Goal: Task Accomplishment & Management: Manage account settings

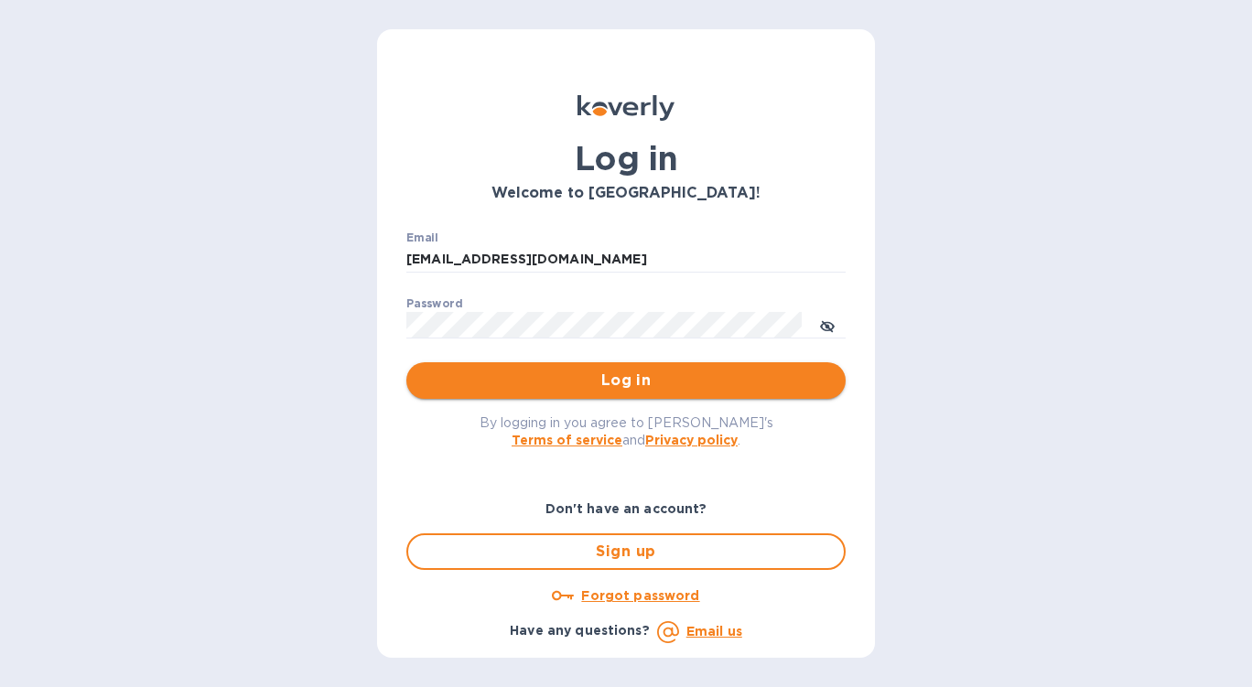
click at [557, 384] on span "Log in" at bounding box center [626, 381] width 410 height 22
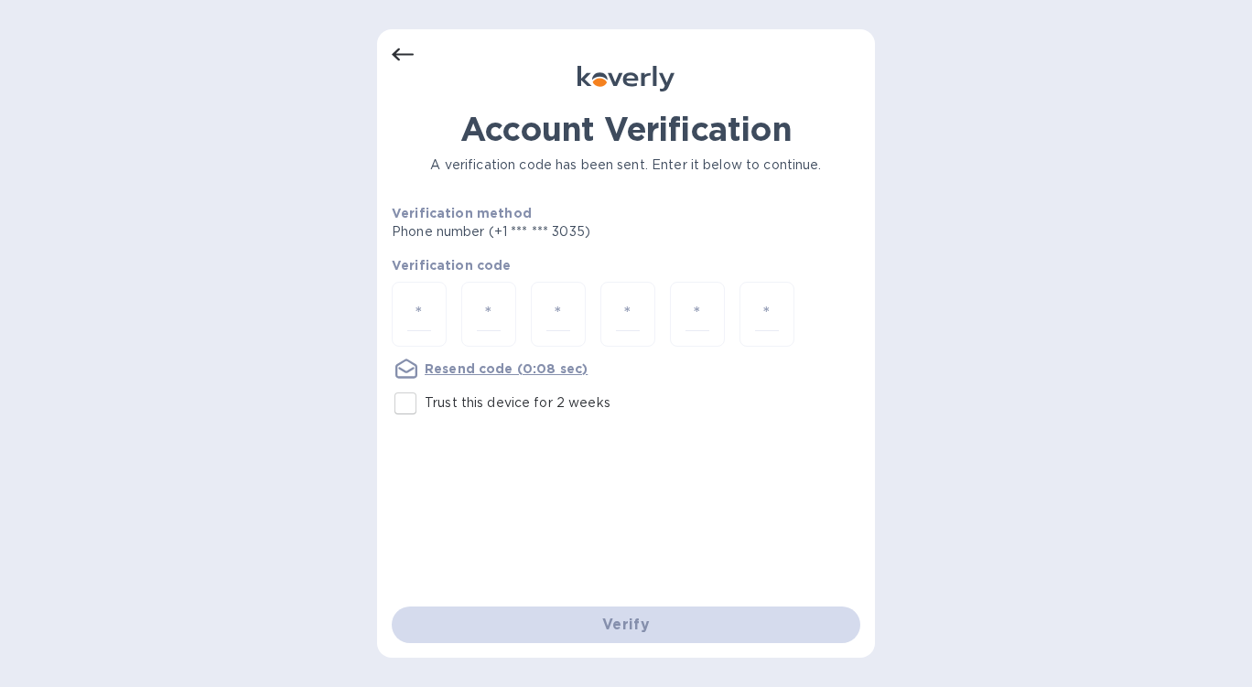
click at [401, 409] on input "Trust this device for 2 weeks" at bounding box center [405, 403] width 38 height 38
checkbox input "true"
click at [418, 317] on input "number" at bounding box center [419, 314] width 24 height 34
type input "5"
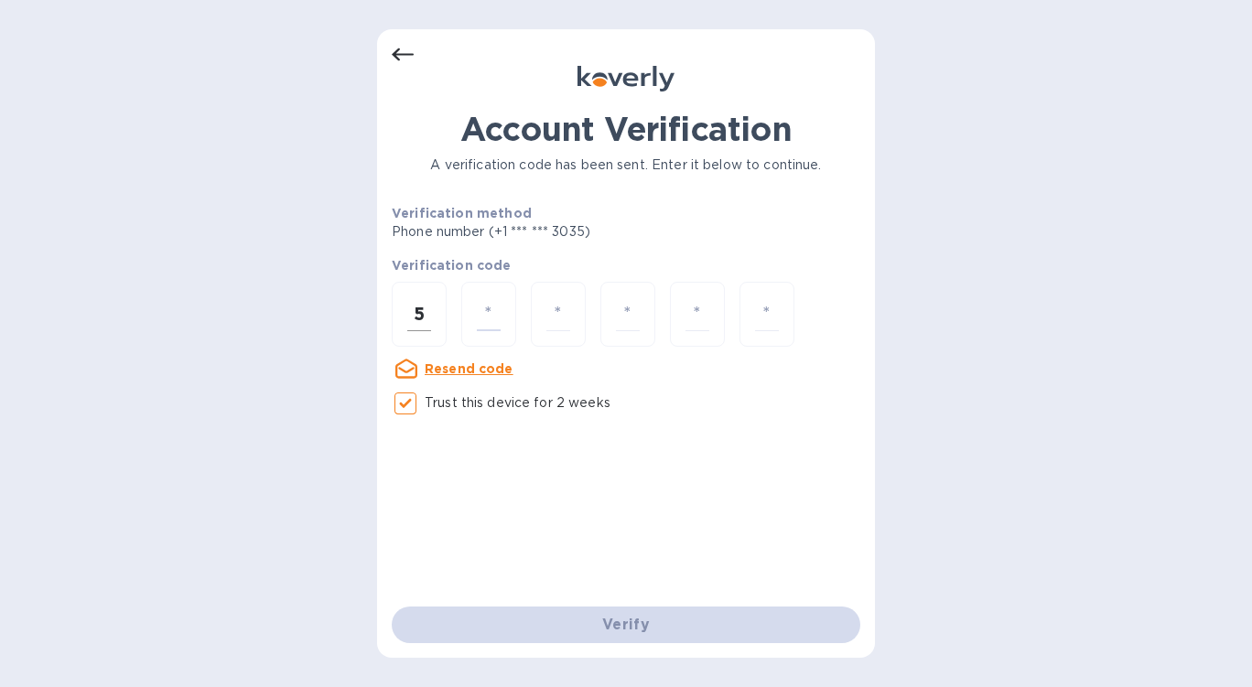
type input "9"
type input "8"
type input "0"
type input "4"
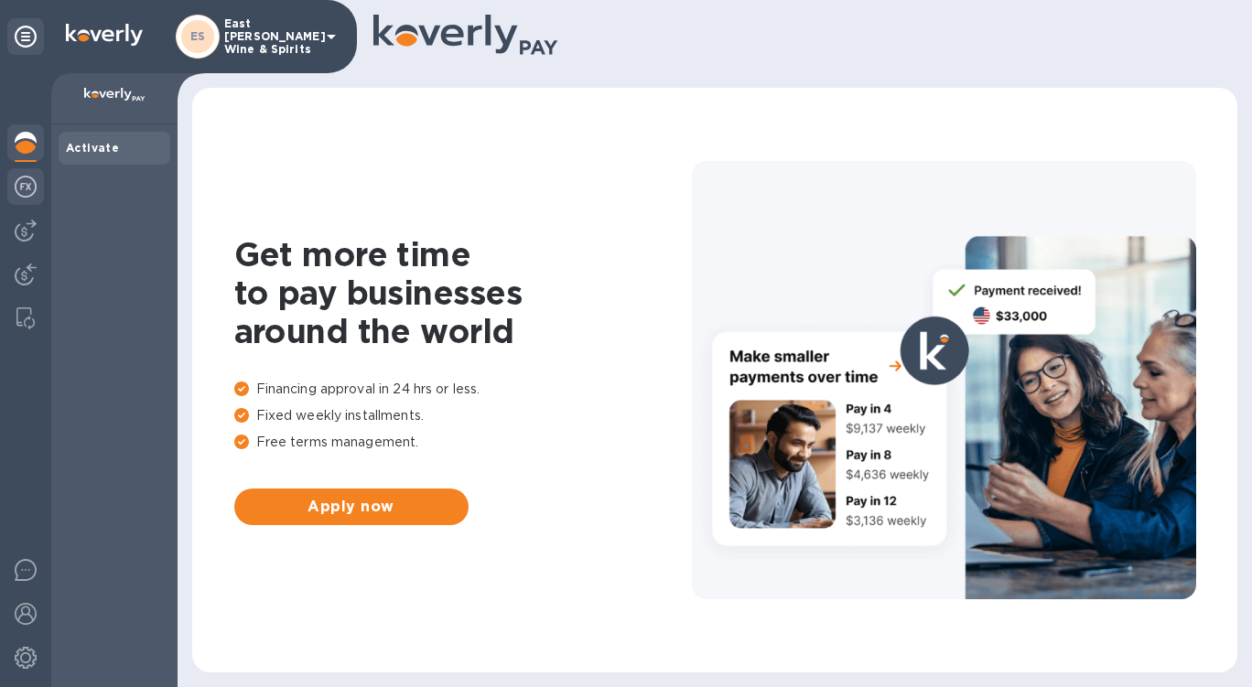
click at [32, 197] on img at bounding box center [26, 187] width 22 height 22
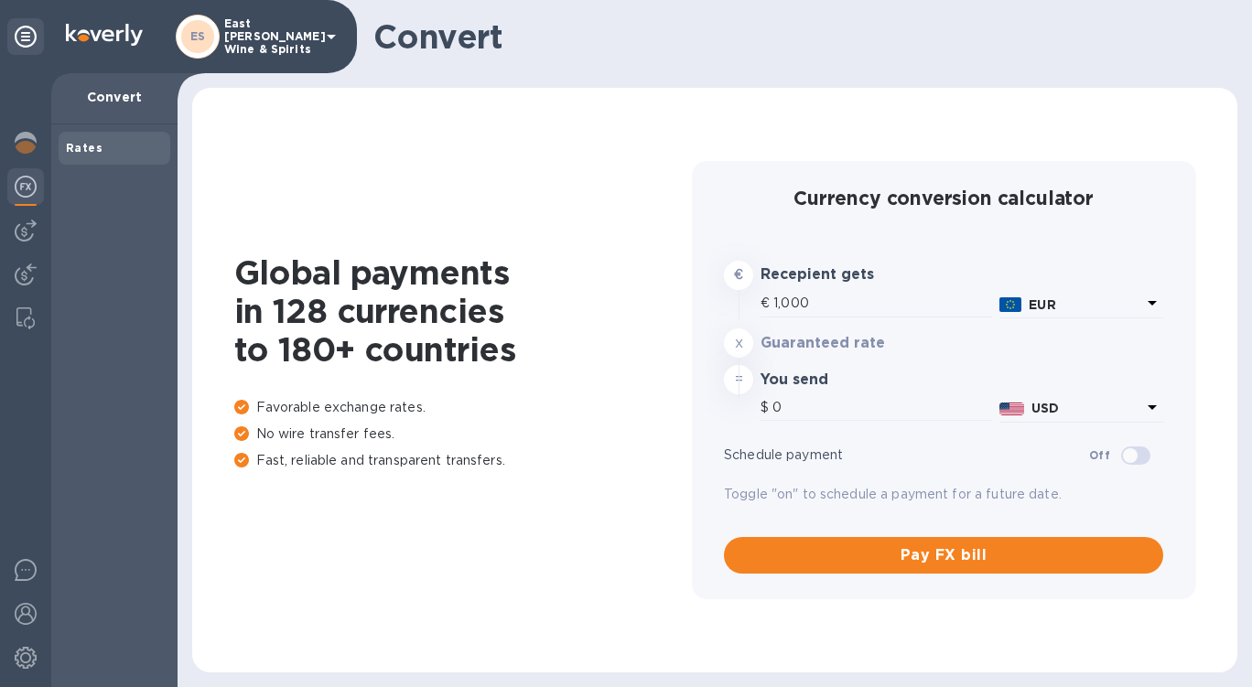
type input "1,181.6"
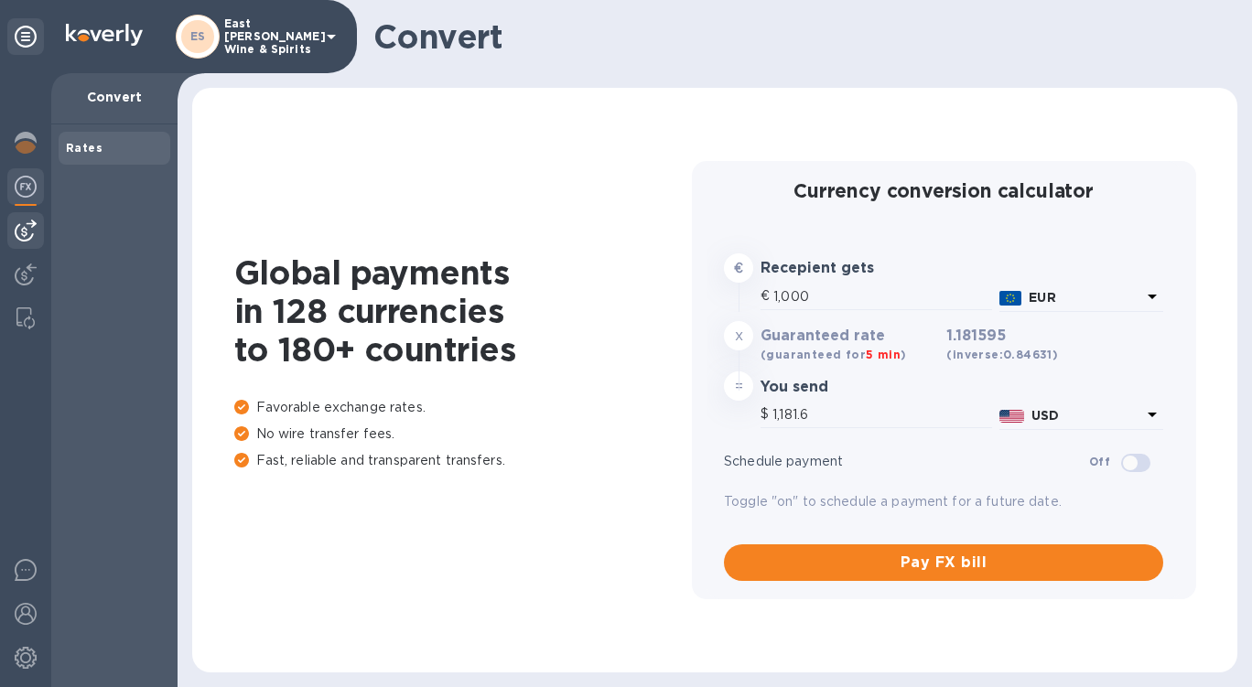
click at [31, 223] on img at bounding box center [26, 231] width 22 height 22
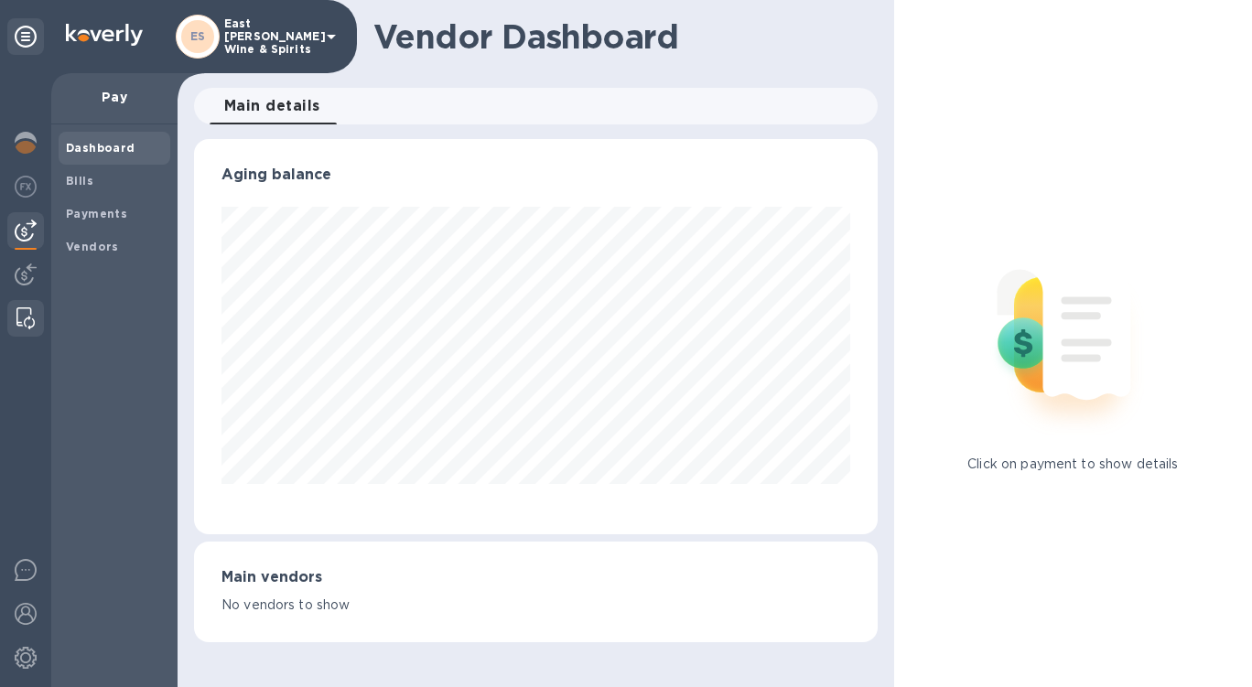
click at [36, 318] on div at bounding box center [25, 318] width 33 height 37
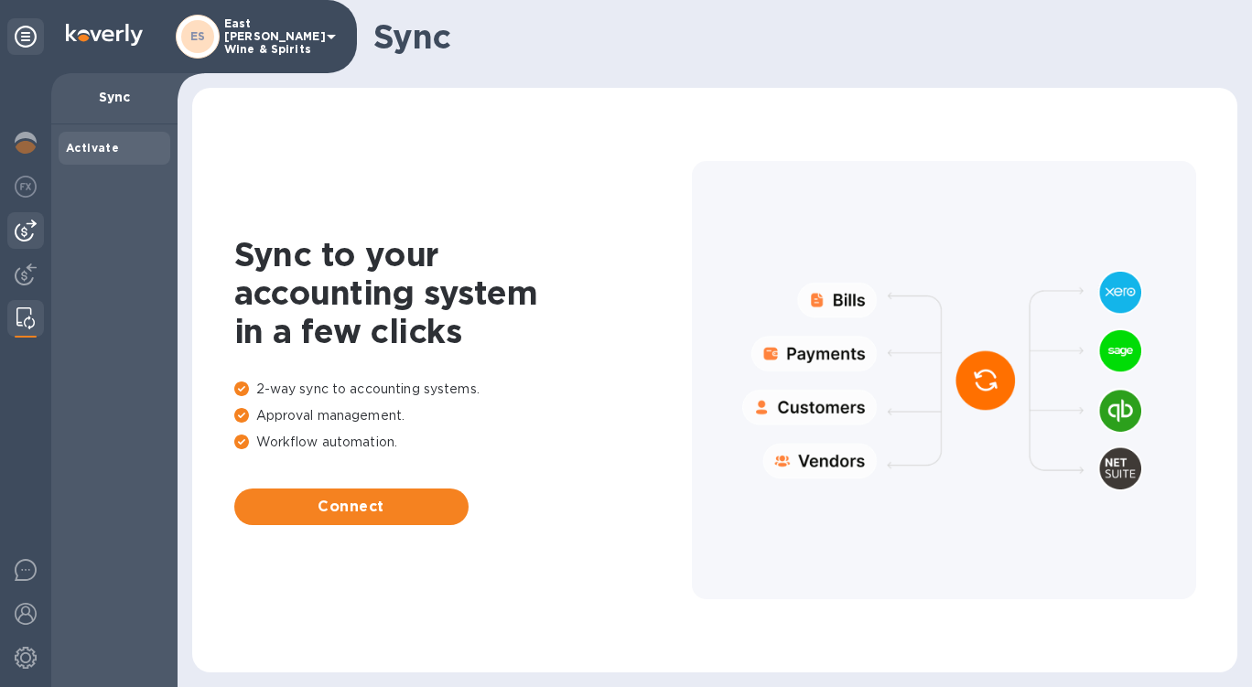
click at [31, 240] on img at bounding box center [26, 231] width 22 height 22
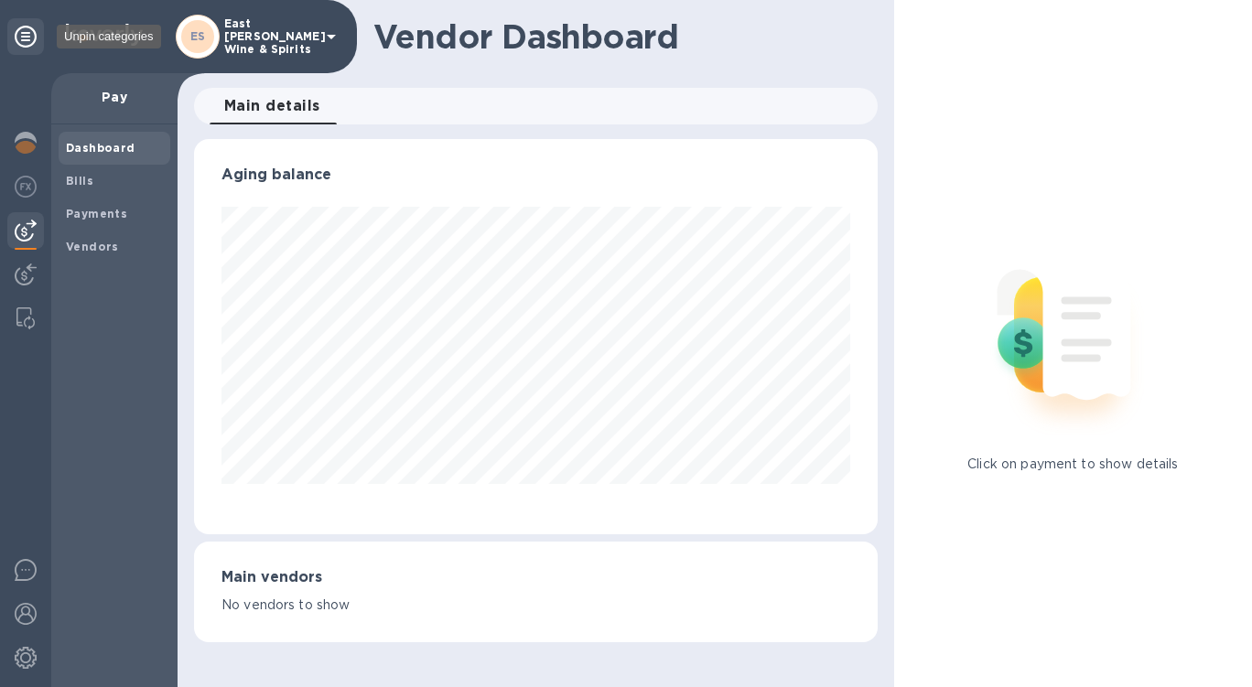
click at [21, 44] on icon at bounding box center [26, 37] width 22 height 22
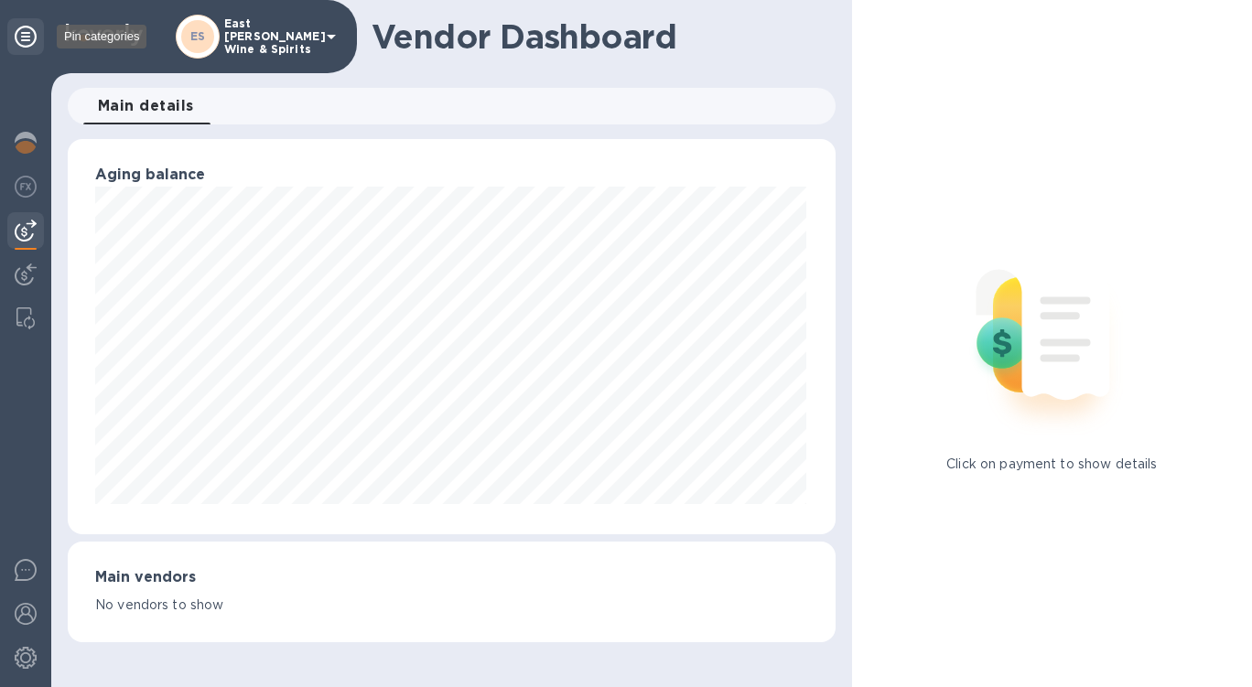
scroll to position [395, 768]
click at [22, 44] on icon at bounding box center [26, 37] width 22 height 22
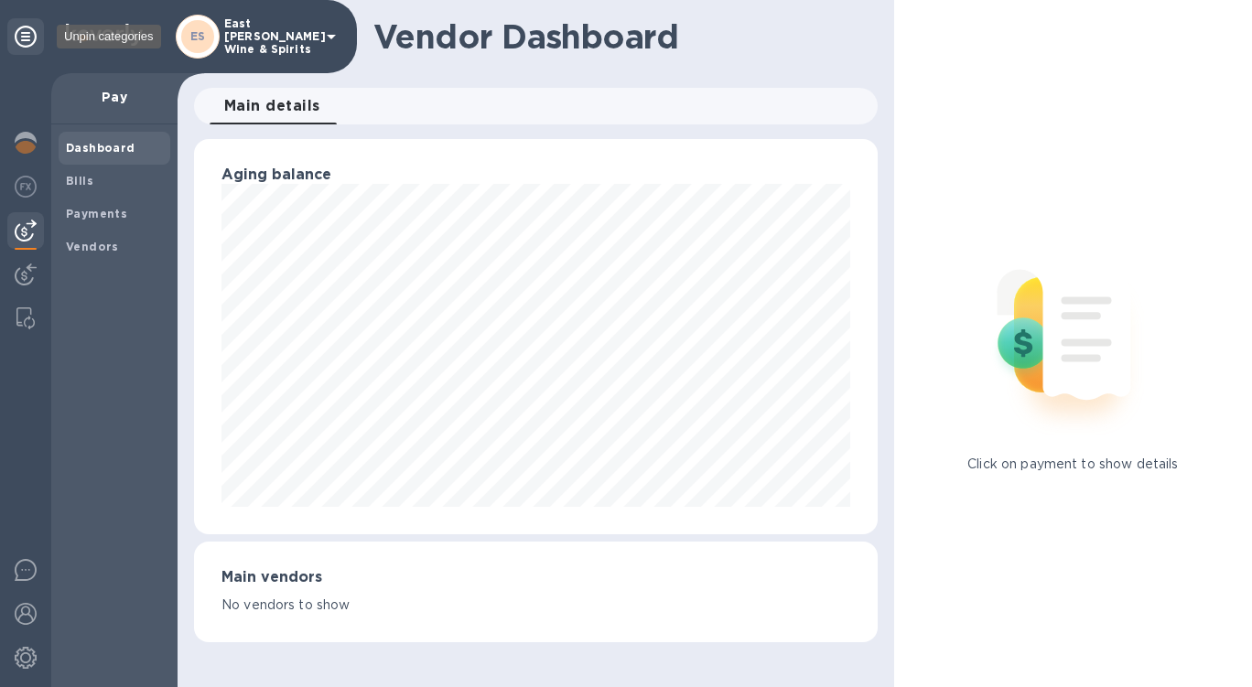
scroll to position [914914, 914626]
click at [85, 178] on b "Bills" at bounding box center [79, 181] width 27 height 14
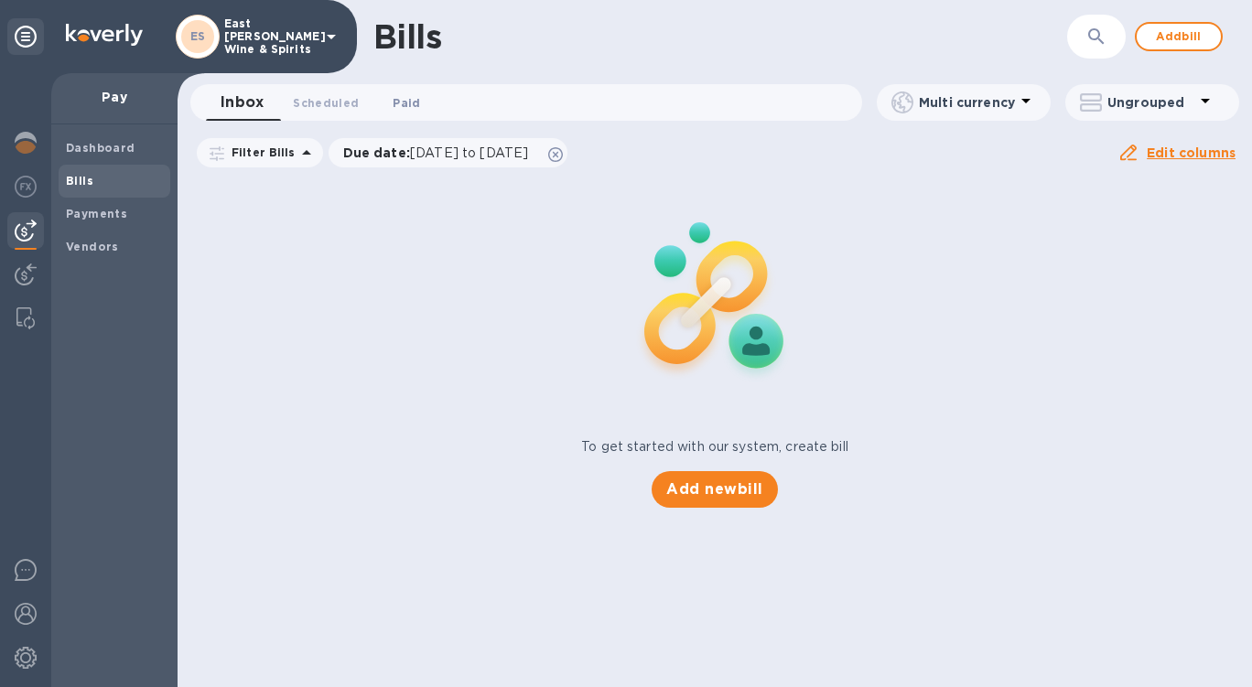
click at [419, 105] on span "Paid 0" at bounding box center [406, 102] width 27 height 19
